Goal: Transaction & Acquisition: Purchase product/service

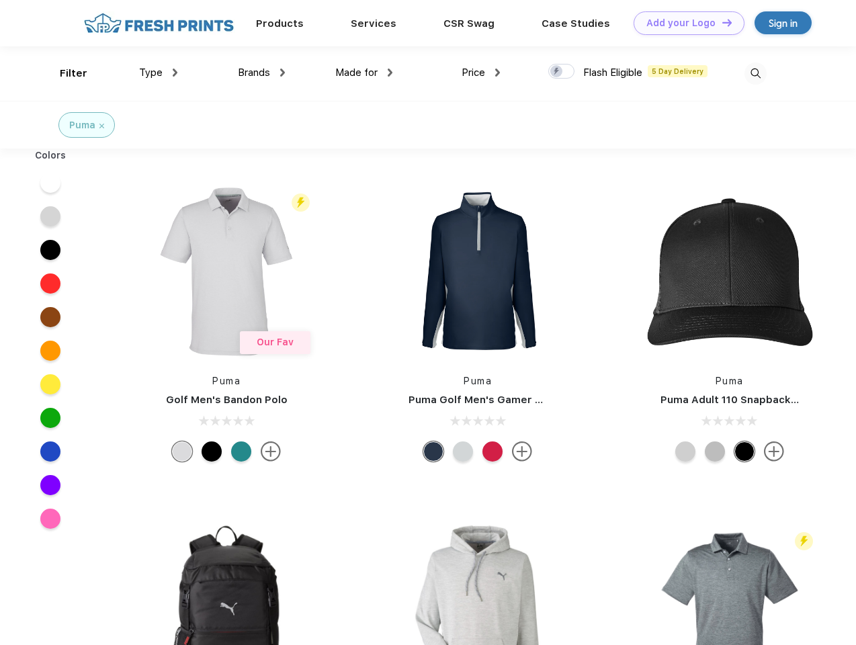
scroll to position [1, 0]
click at [684, 23] on link "Add your Logo Design Tool" at bounding box center [689, 23] width 111 height 24
click at [0, 0] on div "Design Tool" at bounding box center [0, 0] width 0 height 0
click at [721, 22] on link "Add your Logo Design Tool" at bounding box center [689, 23] width 111 height 24
click at [64, 73] on div "Filter" at bounding box center [74, 73] width 28 height 15
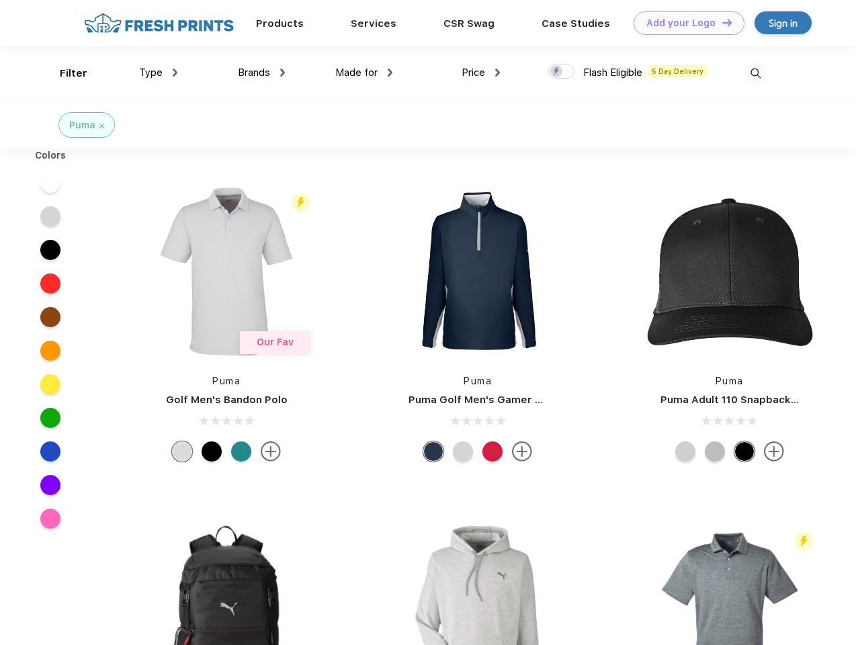
click at [159, 73] on span "Type" at bounding box center [151, 73] width 24 height 12
click at [261, 73] on span "Brands" at bounding box center [254, 73] width 32 height 12
click at [364, 73] on span "Made for" at bounding box center [356, 73] width 42 height 12
click at [481, 73] on span "Price" at bounding box center [474, 73] width 24 height 12
click at [562, 72] on div at bounding box center [561, 71] width 26 height 15
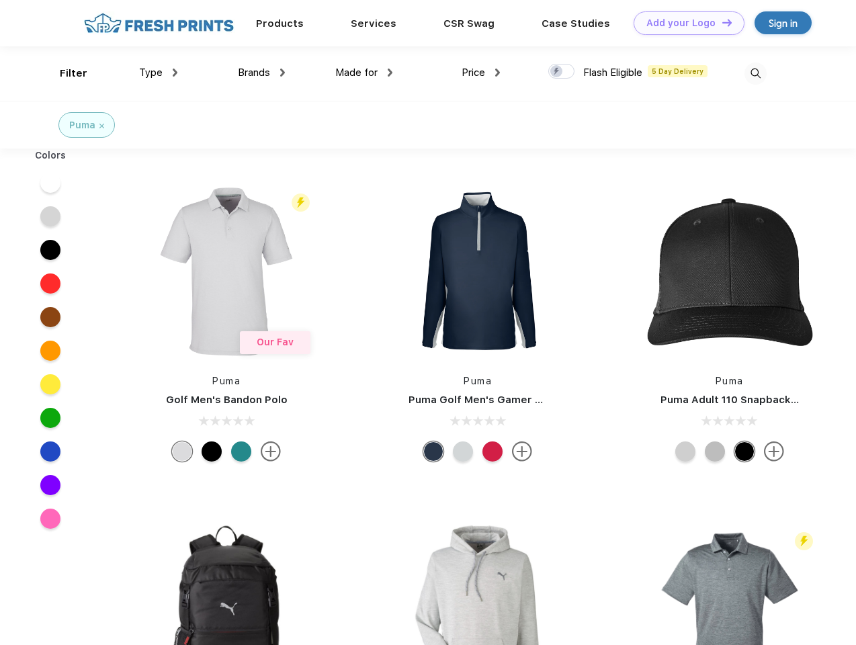
click at [557, 72] on input "checkbox" at bounding box center [552, 67] width 9 height 9
click at [755, 73] on img at bounding box center [755, 73] width 22 height 22
